Goal: Download file/media

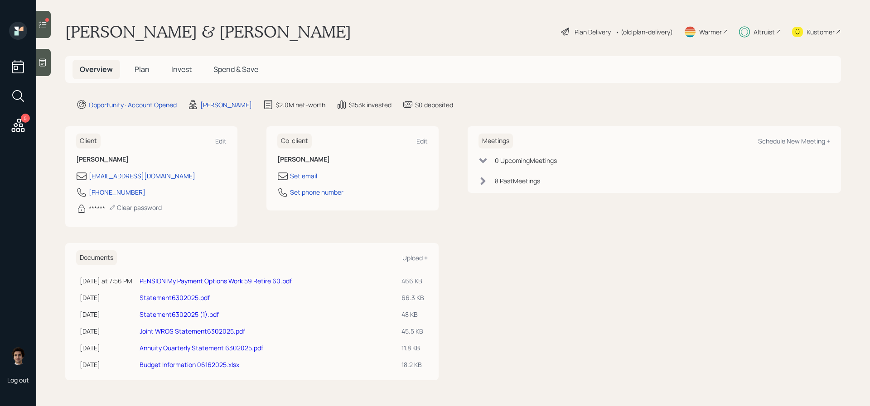
click at [250, 281] on link "PENSION My Payment Options Work 59 Retire 60.pdf" at bounding box center [216, 281] width 152 height 9
